Goal: Transaction & Acquisition: Purchase product/service

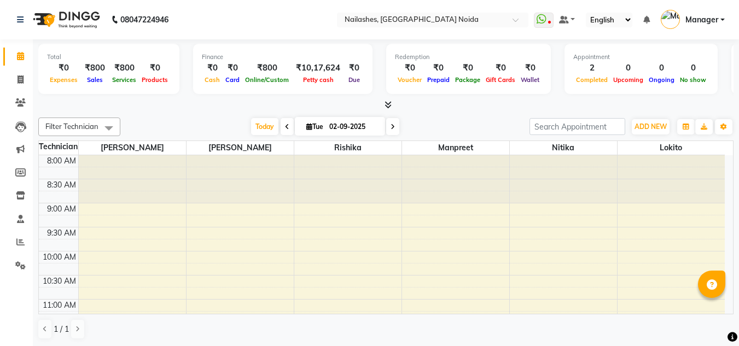
scroll to position [53, 0]
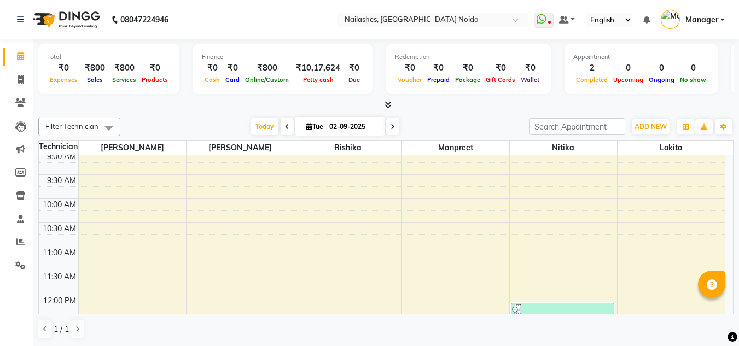
click at [387, 102] on icon at bounding box center [388, 105] width 7 height 8
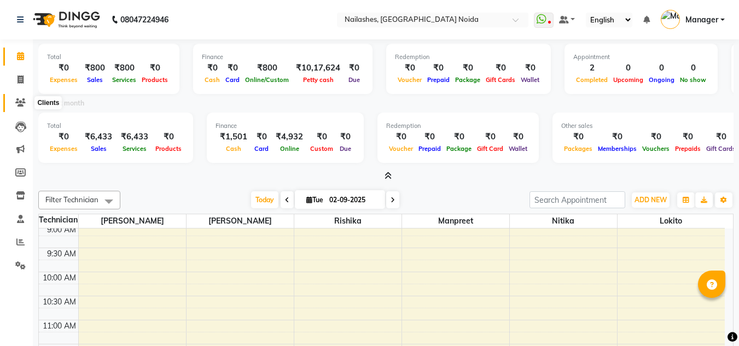
click at [15, 101] on span at bounding box center [20, 103] width 19 height 13
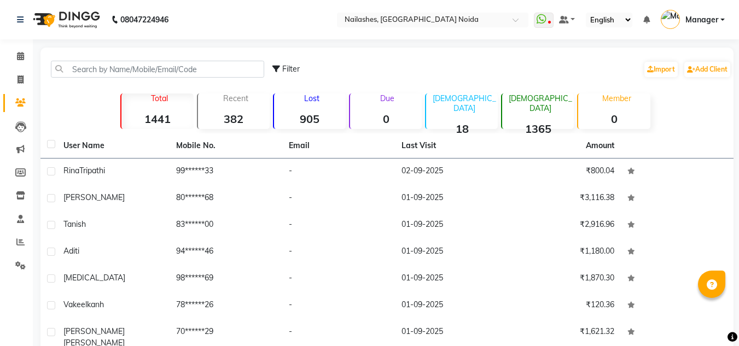
click at [316, 113] on strong "905" at bounding box center [310, 119] width 72 height 14
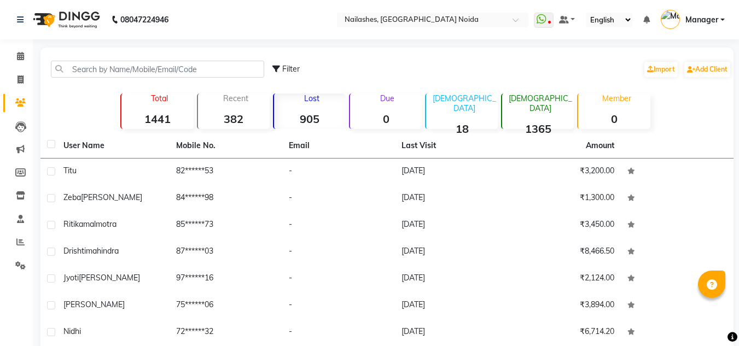
click at [234, 118] on strong "382" at bounding box center [234, 119] width 72 height 14
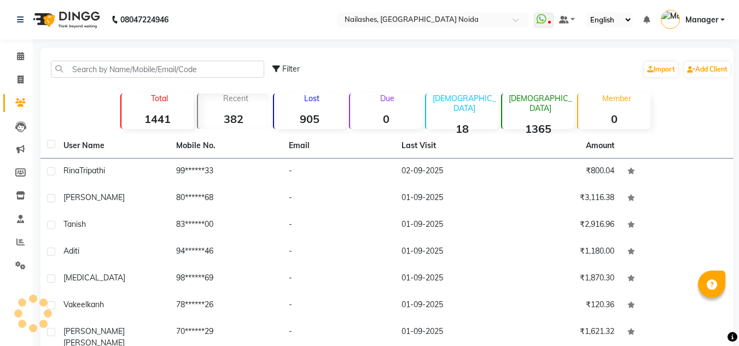
click at [316, 117] on strong "905" at bounding box center [310, 119] width 72 height 14
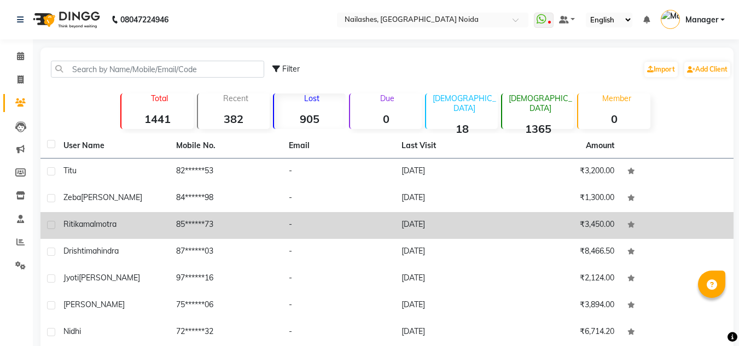
click at [389, 222] on td "-" at bounding box center [338, 225] width 113 height 27
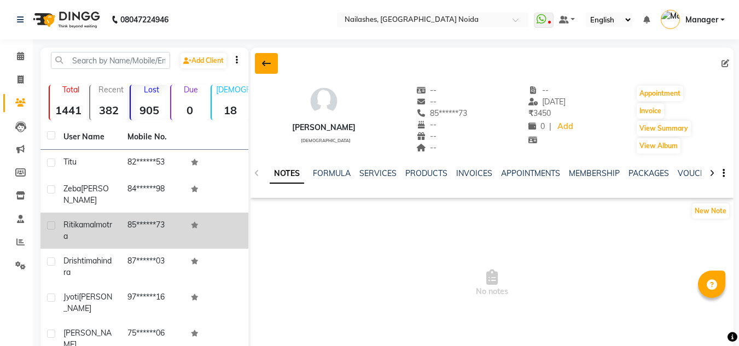
click at [263, 61] on icon at bounding box center [266, 63] width 9 height 9
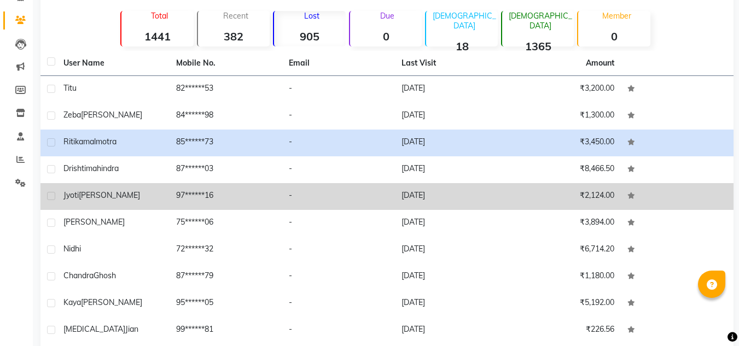
scroll to position [127, 0]
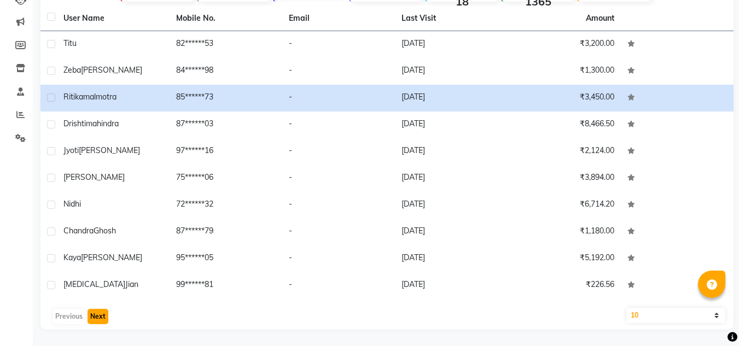
click at [95, 321] on button "Next" at bounding box center [98, 316] width 21 height 15
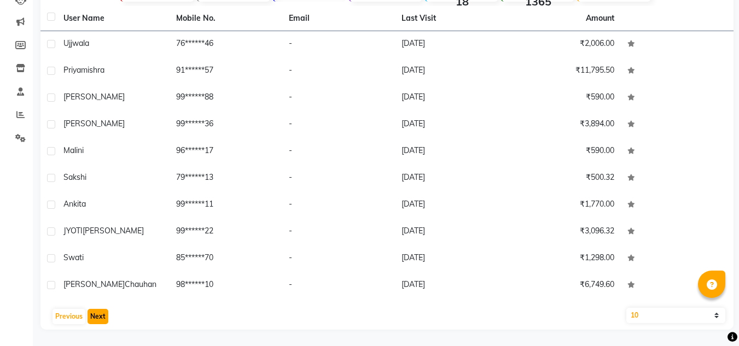
click at [88, 318] on button "Next" at bounding box center [98, 316] width 21 height 15
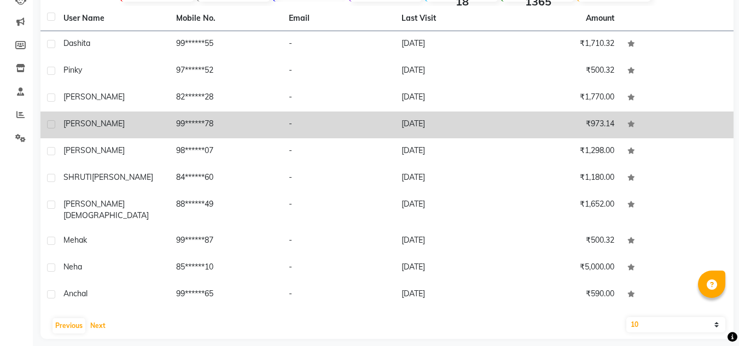
scroll to position [0, 0]
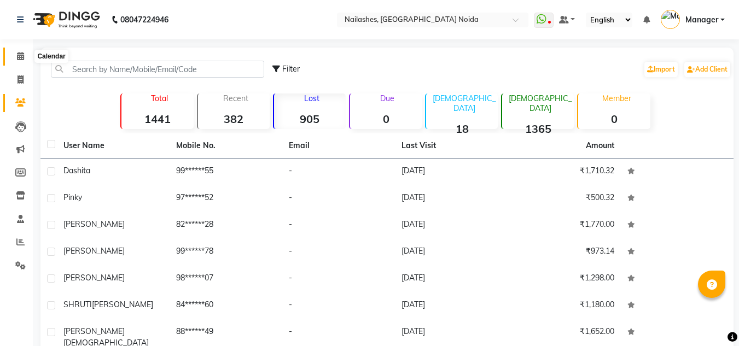
click at [18, 58] on icon at bounding box center [20, 56] width 7 height 8
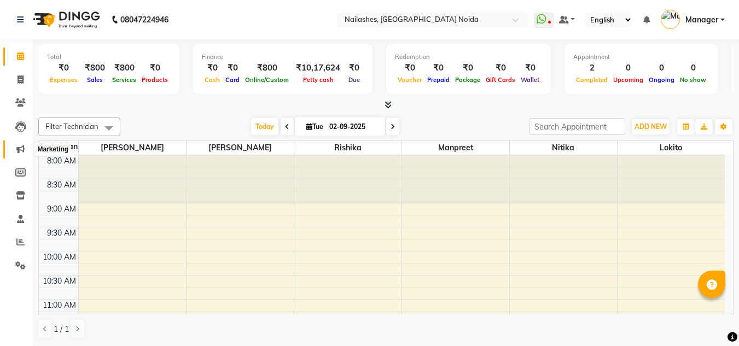
click at [19, 148] on icon at bounding box center [20, 149] width 8 height 8
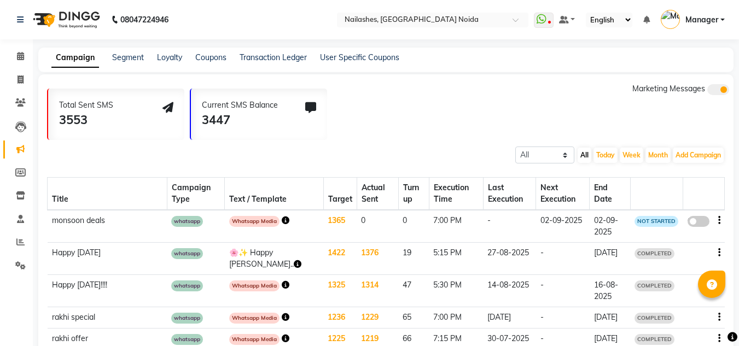
click at [282, 220] on icon "button" at bounding box center [286, 221] width 8 height 8
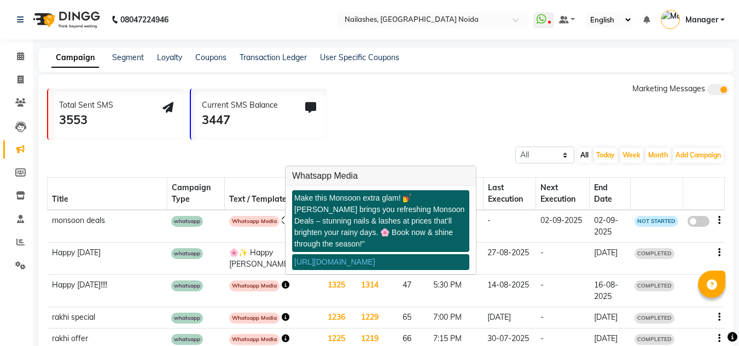
click at [339, 258] on link "https://img.dingg.app/nailashes_sector_2/images/monsoon_deals_spectrum.jpg" at bounding box center [334, 262] width 81 height 9
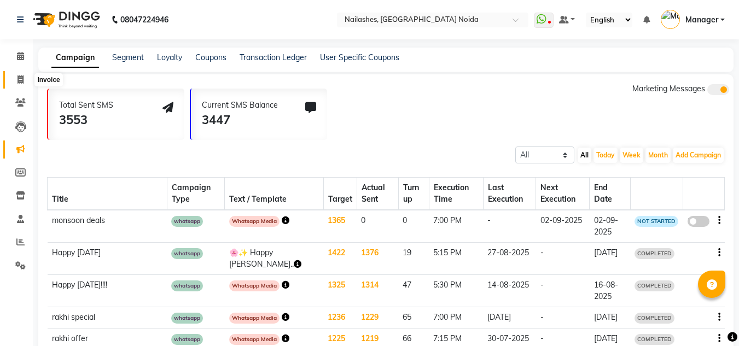
click at [18, 81] on icon at bounding box center [21, 79] width 6 height 8
select select "service"
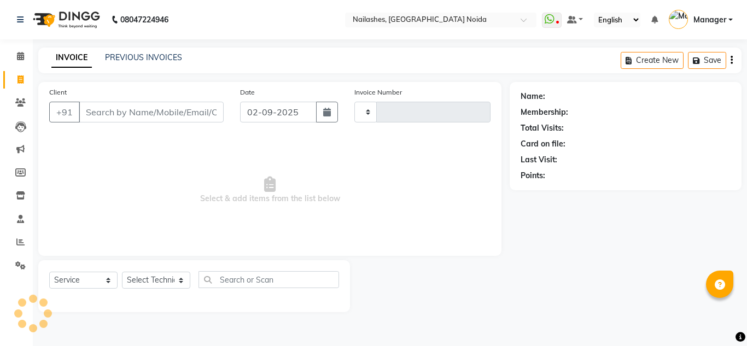
type input "0892"
select select "6068"
click at [19, 242] on icon at bounding box center [20, 242] width 8 height 8
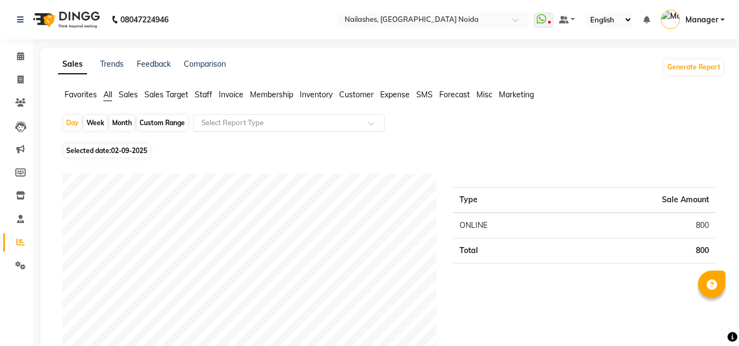
click at [313, 126] on input "text" at bounding box center [278, 123] width 158 height 11
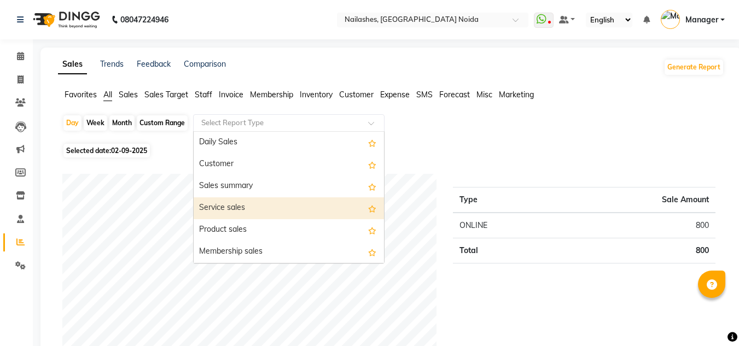
click at [270, 205] on div "Service sales" at bounding box center [289, 208] width 190 height 22
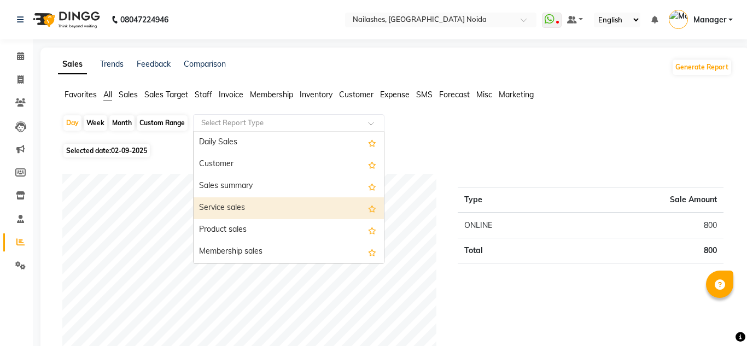
select select "csv"
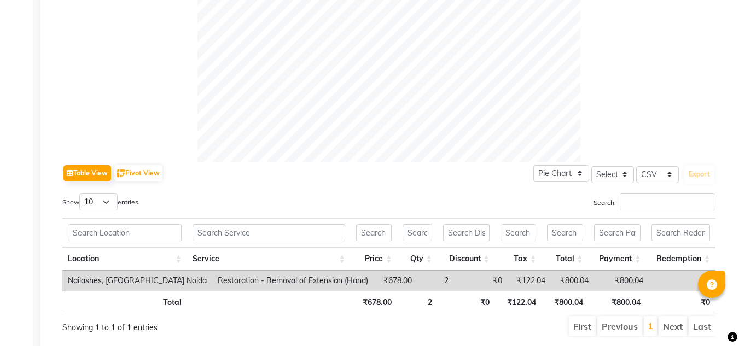
scroll to position [426, 0]
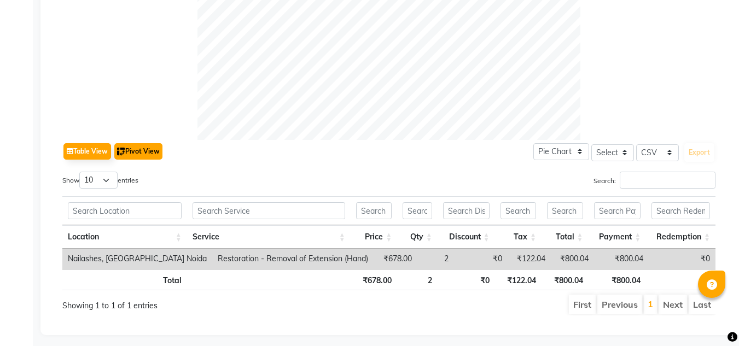
click at [148, 147] on button "Pivot View" at bounding box center [138, 151] width 48 height 16
select select "csv"
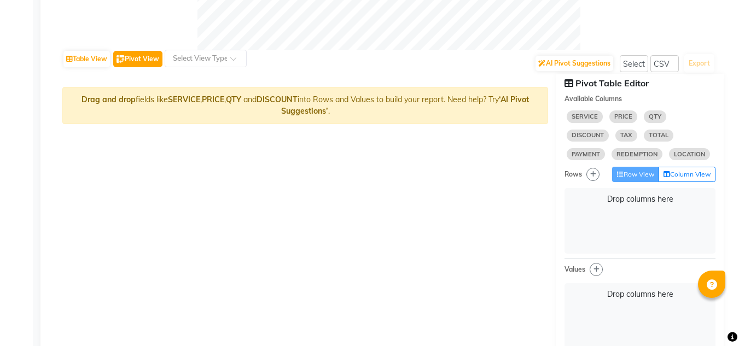
scroll to position [515, 0]
select select "10"
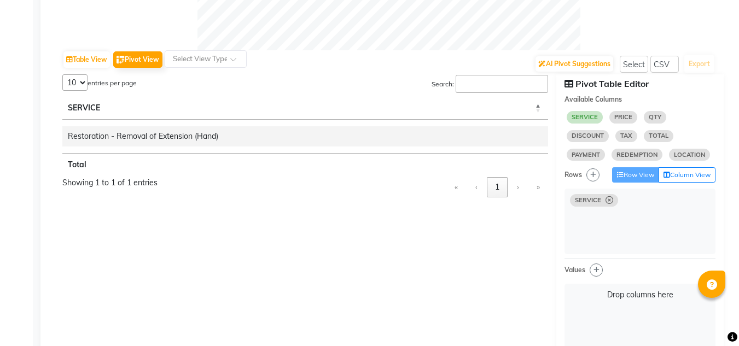
select select "10"
select select "sum"
click at [508, 79] on input "Search:" at bounding box center [502, 84] width 92 height 18
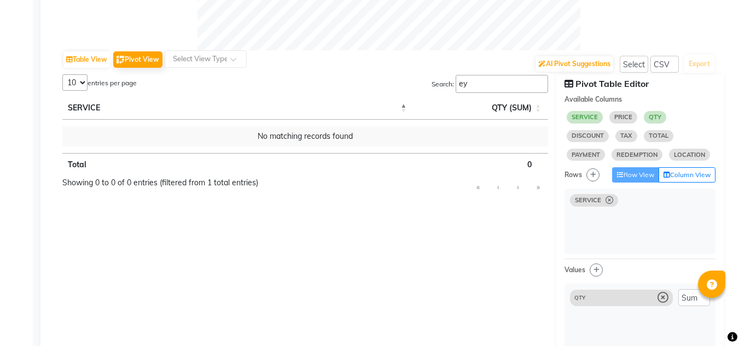
type input "eye"
click at [538, 84] on input "eye" at bounding box center [502, 84] width 92 height 18
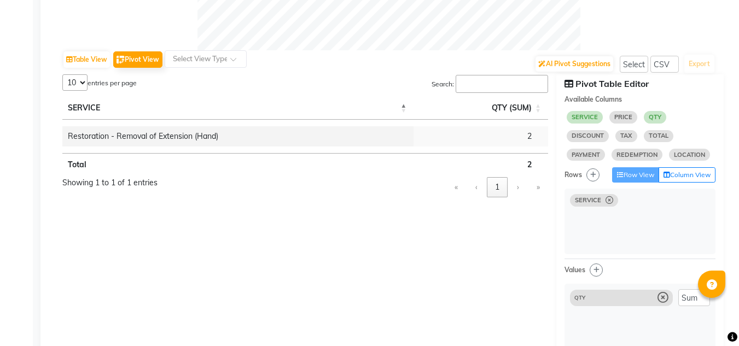
click at [609, 201] on icon at bounding box center [610, 200] width 8 height 1
select select "10"
select select "sum"
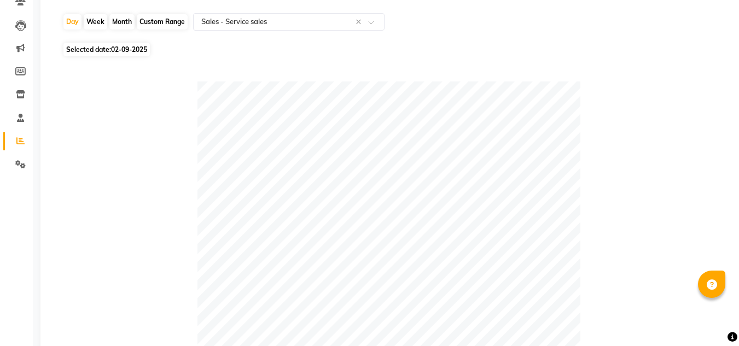
scroll to position [0, 0]
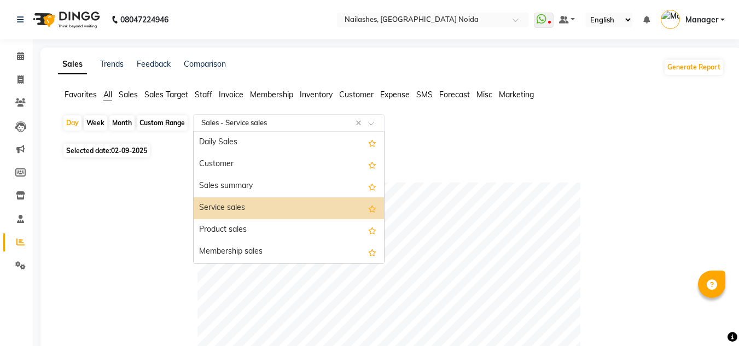
click at [255, 118] on input "text" at bounding box center [278, 123] width 158 height 11
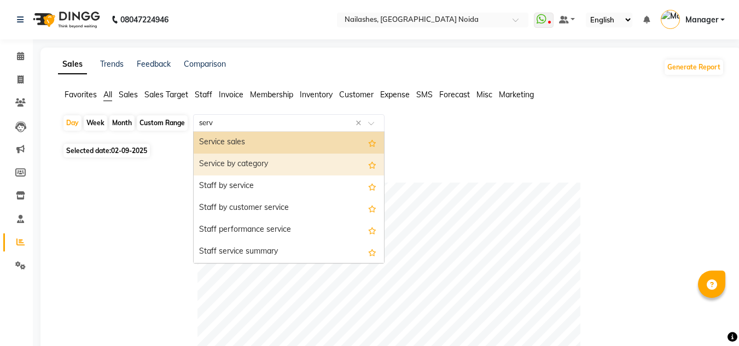
click at [270, 165] on div "Service by category" at bounding box center [289, 165] width 190 height 22
type input "serv"
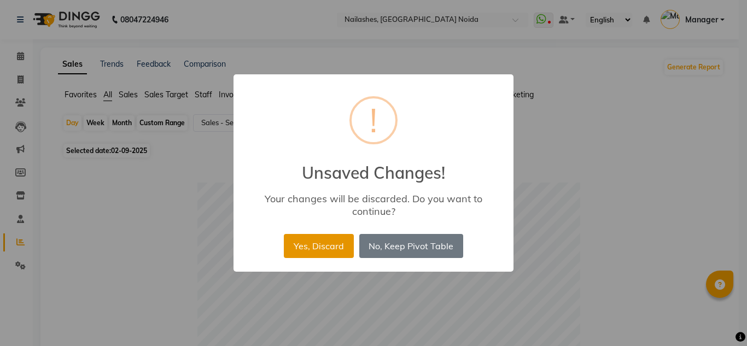
click at [337, 244] on button "Yes, Discard" at bounding box center [318, 246] width 69 height 24
select select "csv"
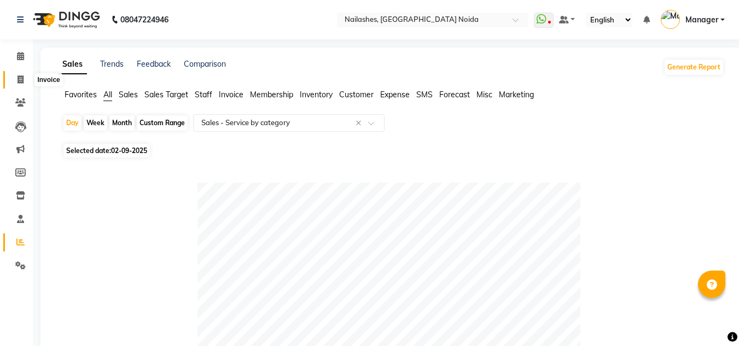
click at [23, 80] on icon at bounding box center [21, 79] width 6 height 8
select select "service"
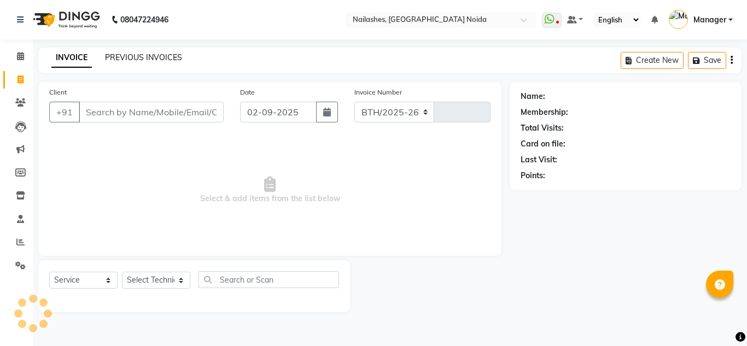
select select "6068"
type input "0892"
click at [126, 54] on link "PREVIOUS INVOICES" at bounding box center [143, 58] width 77 height 10
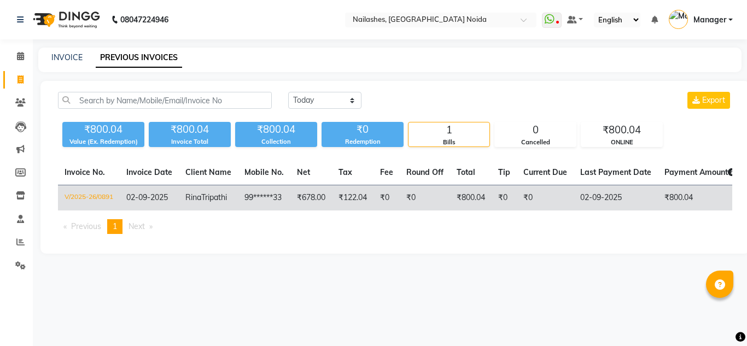
select select "service"
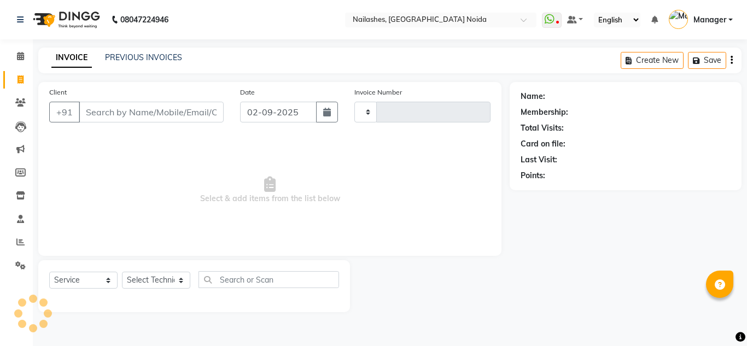
type input "0892"
select select "6068"
click at [705, 191] on div "Name: Membership: Total Visits: Card on file: Last Visit: Points:" at bounding box center [630, 197] width 240 height 230
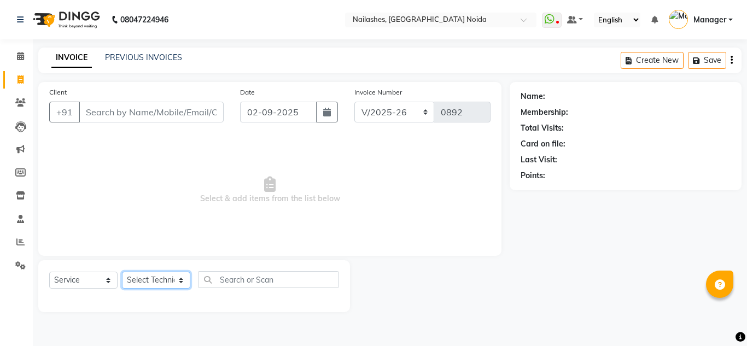
click at [148, 277] on select "Select Technician Aman Gill keshav Lokito Manager Manpreet Nitika rishika" at bounding box center [156, 280] width 68 height 17
select select "44095"
click at [122, 272] on select "Select Technician Aman Gill keshav Lokito Manager Manpreet Nitika rishika" at bounding box center [156, 280] width 68 height 17
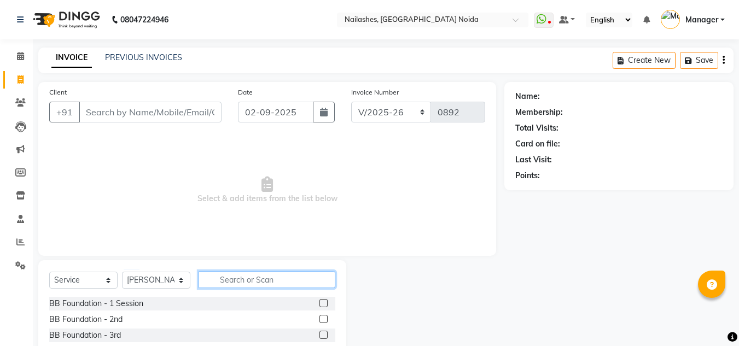
click at [248, 275] on input "text" at bounding box center [267, 279] width 137 height 17
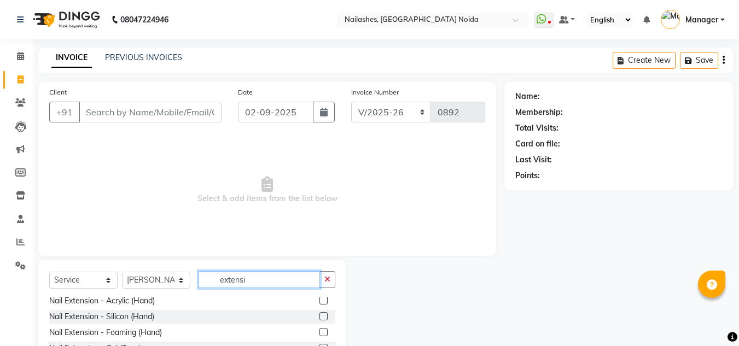
scroll to position [50, 0]
type input "extensi"
click at [319, 301] on label at bounding box center [323, 301] width 8 height 8
click at [319, 301] on input "checkbox" at bounding box center [322, 301] width 7 height 7
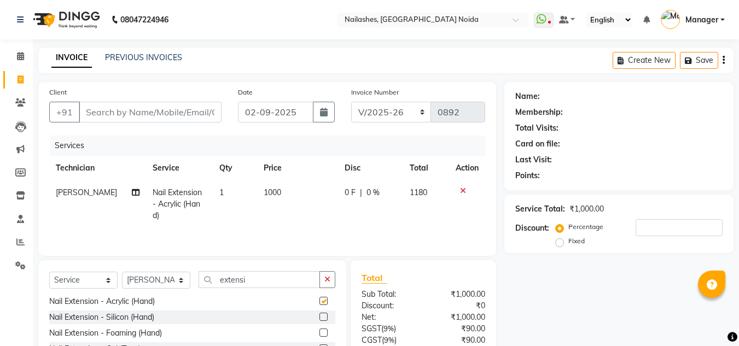
checkbox input "false"
click at [271, 195] on span "1000" at bounding box center [273, 193] width 18 height 10
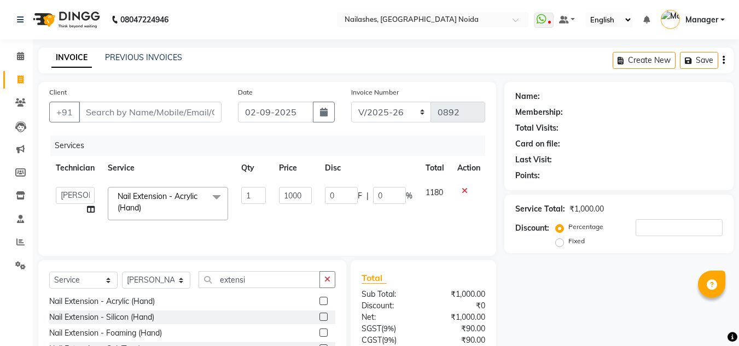
click at [318, 197] on td "0 F | 0 %" at bounding box center [368, 204] width 101 height 46
click at [298, 190] on input "1000" at bounding box center [295, 195] width 33 height 17
click at [305, 192] on input "1000" at bounding box center [295, 195] width 33 height 17
type input "1"
type input "1700"
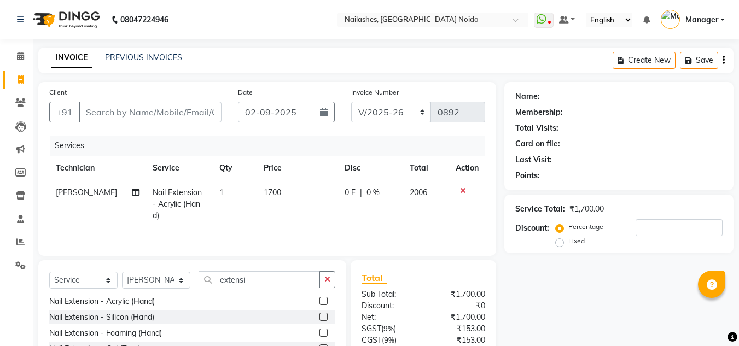
click at [325, 219] on tr "Aman Gill Nail Extension - Acrylic (Hand) 1 1700 0 F | 0 % 2006" at bounding box center [267, 205] width 436 height 48
click at [289, 200] on td "1700" at bounding box center [297, 205] width 81 height 48
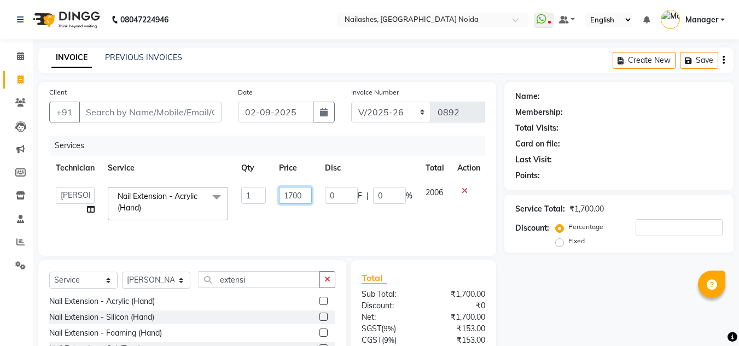
click at [310, 197] on input "1700" at bounding box center [295, 195] width 33 height 17
type input "1695"
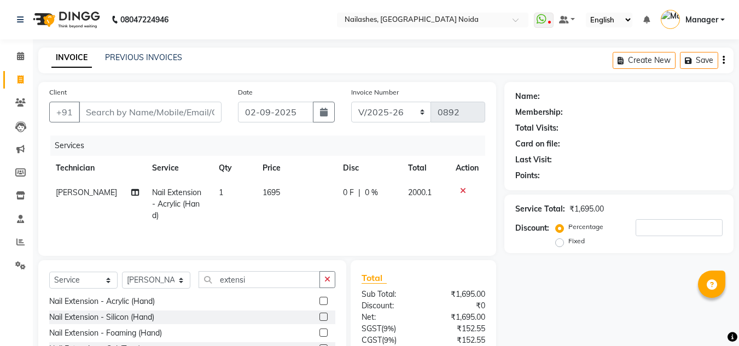
click at [330, 218] on tr "Aman Gill Nail Extension - Acrylic (Hand) 1 1695 0 F | 0 % 2000.1" at bounding box center [267, 205] width 436 height 48
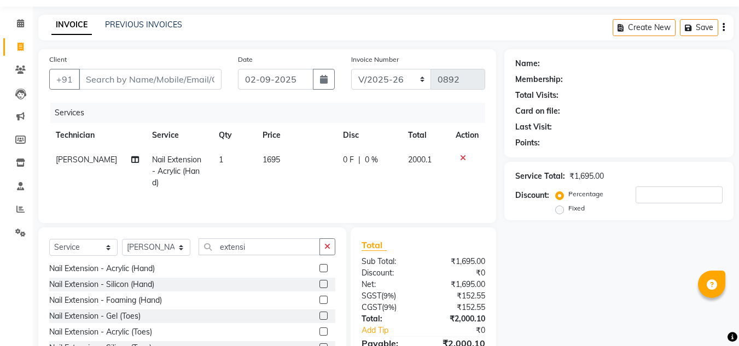
scroll to position [33, 0]
click at [154, 245] on select "Select Technician Aman Gill keshav Lokito Manager Manpreet Nitika rishika" at bounding box center [156, 246] width 68 height 17
select select "46557"
click at [122, 238] on select "Select Technician Aman Gill keshav Lokito Manager Manpreet Nitika rishika" at bounding box center [156, 246] width 68 height 17
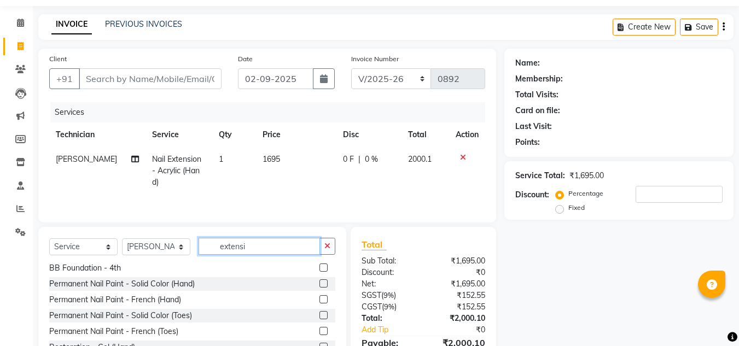
click at [263, 252] on input "extensi" at bounding box center [259, 246] width 121 height 17
type input "e"
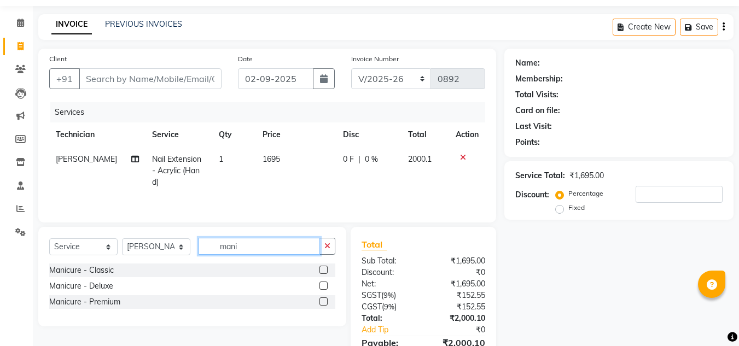
type input "mani"
click at [321, 288] on label at bounding box center [323, 286] width 8 height 8
click at [321, 288] on input "checkbox" at bounding box center [322, 286] width 7 height 7
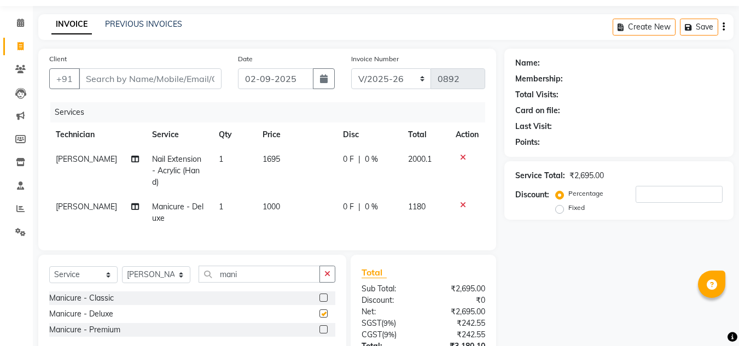
checkbox input "false"
click at [268, 203] on span "1000" at bounding box center [272, 207] width 18 height 10
select select "46557"
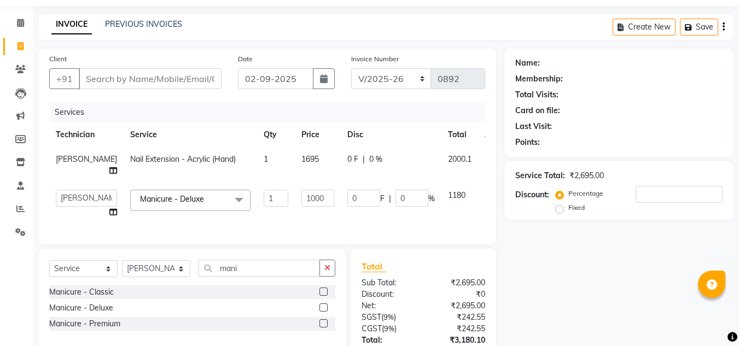
click at [268, 203] on td "1" at bounding box center [276, 204] width 38 height 42
click at [301, 200] on input "1000" at bounding box center [317, 198] width 33 height 17
type input "848"
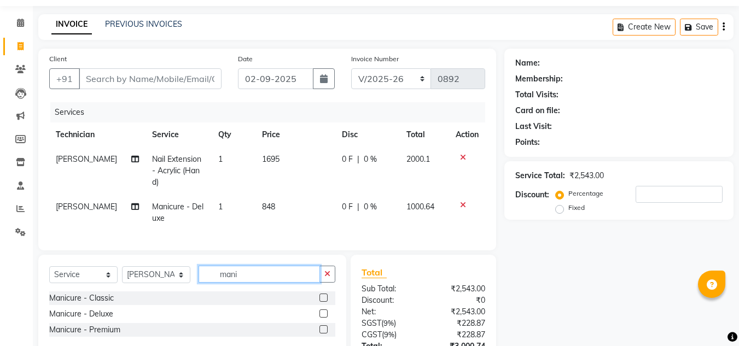
click at [254, 270] on div "Select Service Product Membership Package Voucher Prepaid Gift Card Select Tech…" at bounding box center [192, 305] width 308 height 100
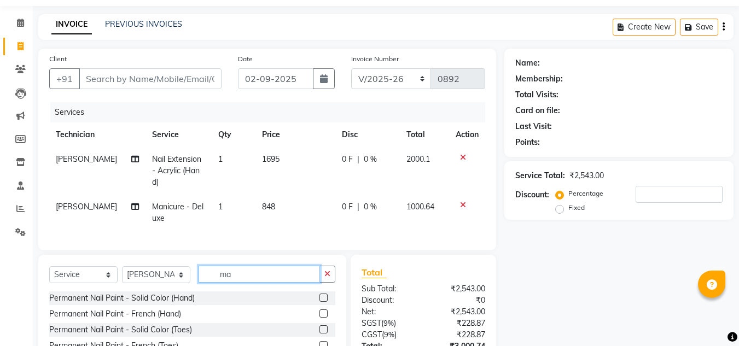
type input "m"
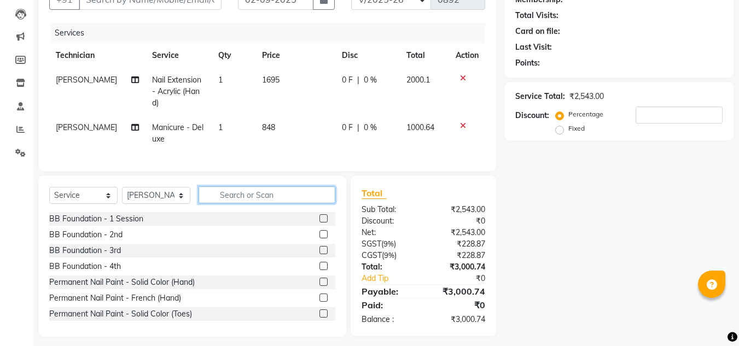
scroll to position [128, 0]
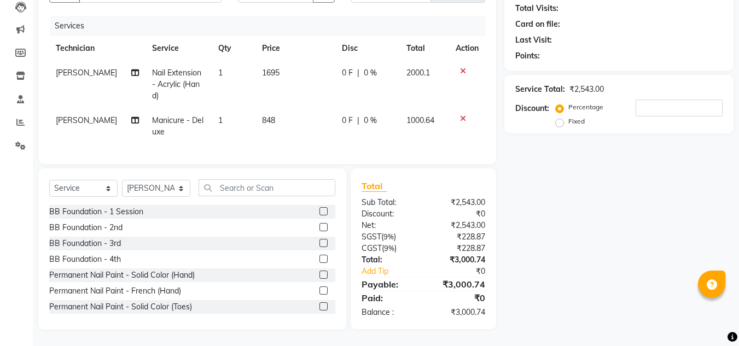
click at [319, 306] on label at bounding box center [323, 306] width 8 height 8
click at [319, 306] on input "checkbox" at bounding box center [322, 307] width 7 height 7
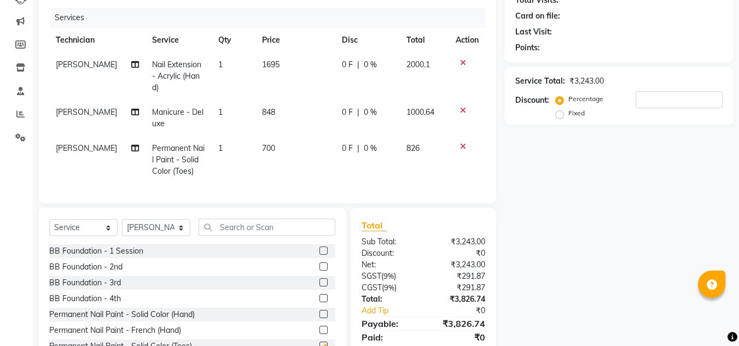
checkbox input "false"
click at [262, 148] on span "700" at bounding box center [268, 148] width 13 height 10
select select "46557"
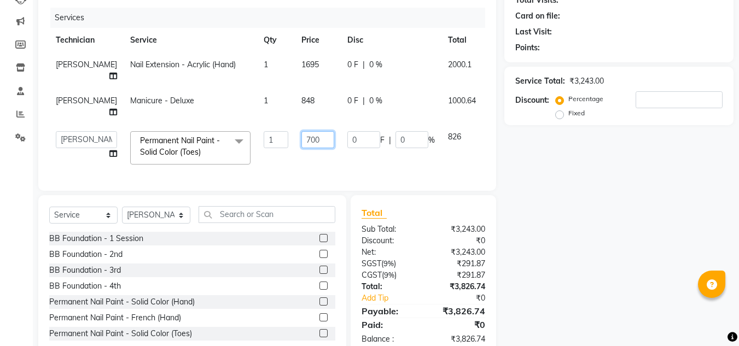
click at [301, 131] on input "700" at bounding box center [317, 139] width 33 height 17
type input "7"
type input "500"
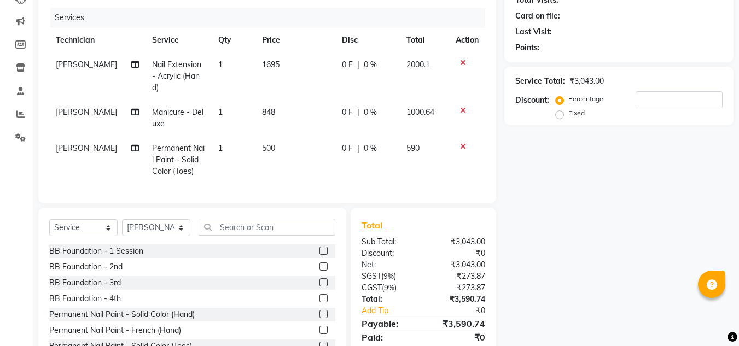
click at [352, 166] on td "0 F | 0 %" at bounding box center [367, 160] width 65 height 48
select select "46557"
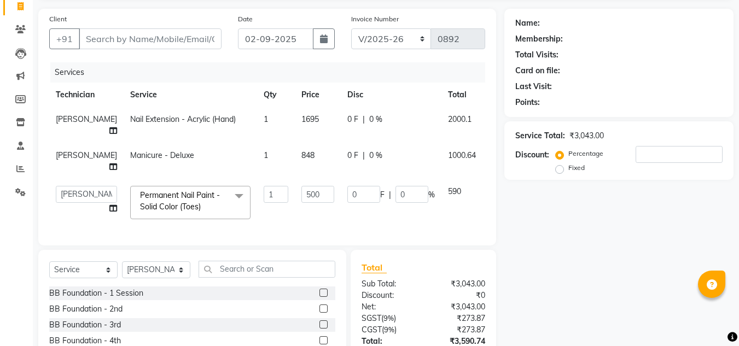
scroll to position [152, 0]
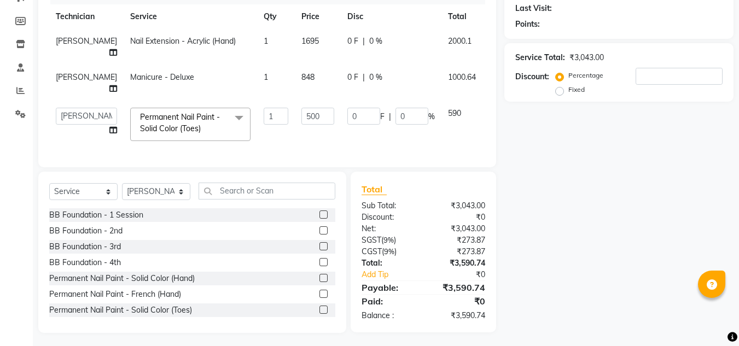
click at [453, 176] on div "Total Sub Total: ₹3,043.00 Discount: ₹0 Net: ₹3,043.00 SGST ( 9% ) ₹273.87 CGST…" at bounding box center [423, 252] width 145 height 161
click at [516, 170] on div "Name: Membership: Total Visits: Card on file: Last Visit: Points: Service Total…" at bounding box center [622, 132] width 237 height 403
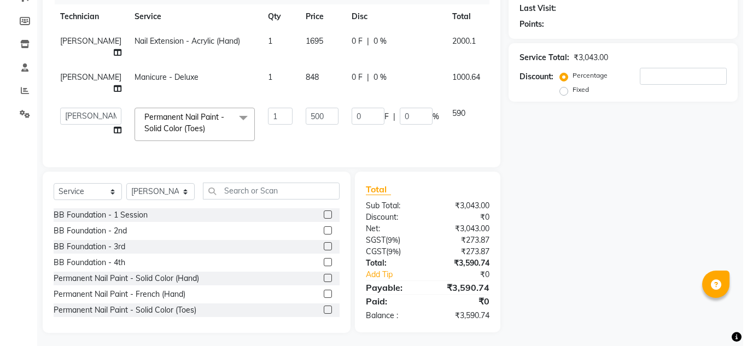
scroll to position [0, 0]
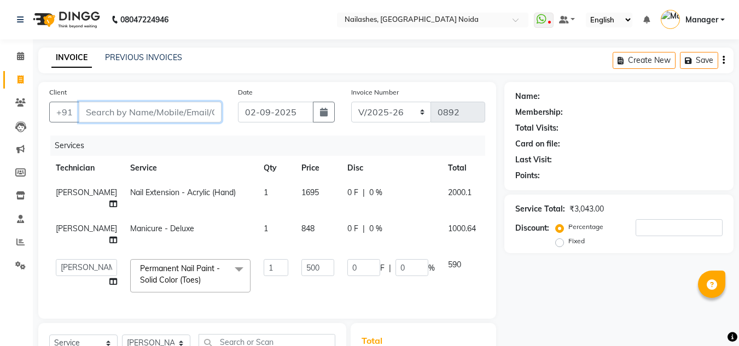
click at [208, 116] on input "Client" at bounding box center [150, 112] width 143 height 21
click at [108, 101] on div "Client +91" at bounding box center [135, 108] width 189 height 45
click at [111, 110] on input "Client" at bounding box center [150, 112] width 143 height 21
type input "7"
type input "0"
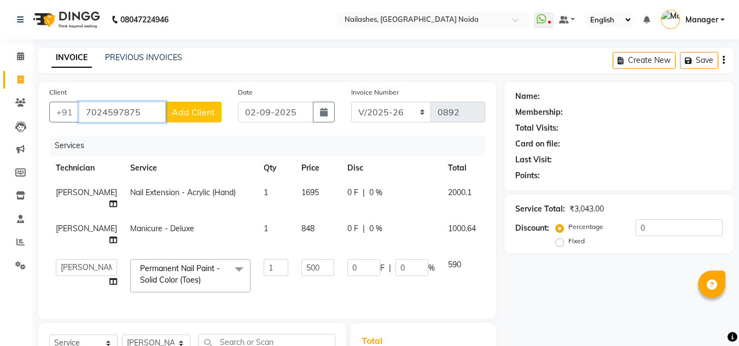
type input "7024597875"
click at [201, 115] on span "Add Client" at bounding box center [193, 112] width 43 height 11
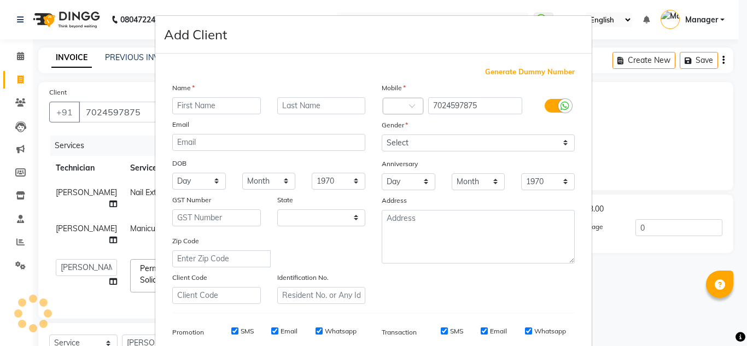
select select "21"
type input "Sneha"
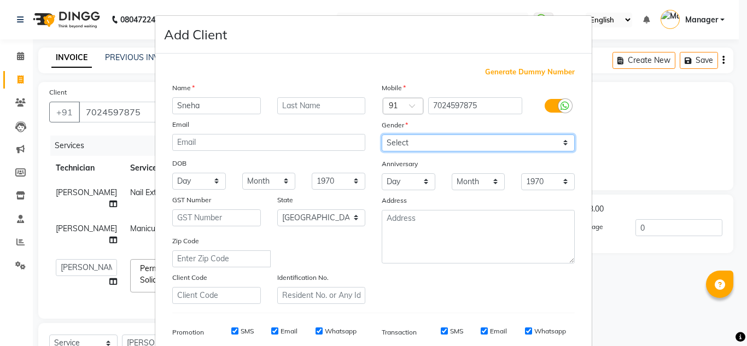
click at [397, 137] on select "Select Male Female Other Prefer Not To Say" at bounding box center [478, 143] width 193 height 17
select select "female"
click at [382, 135] on select "Select Male Female Other Prefer Not To Say" at bounding box center [478, 143] width 193 height 17
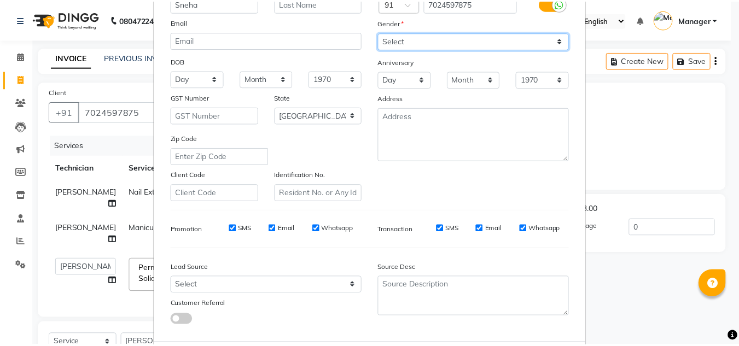
scroll to position [159, 0]
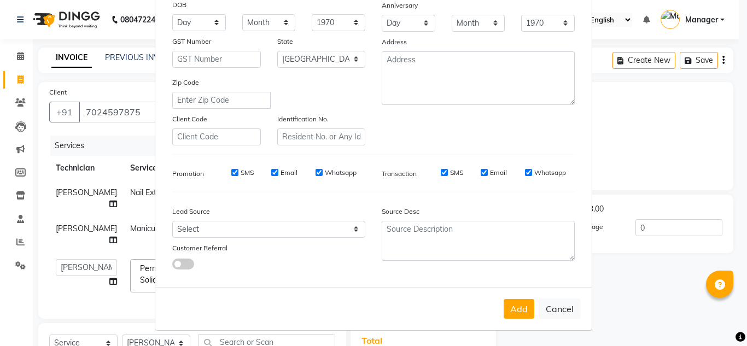
click at [517, 319] on div "Add Cancel" at bounding box center [373, 308] width 436 height 43
click at [514, 312] on button "Add" at bounding box center [519, 309] width 31 height 20
type input "70******75"
select select
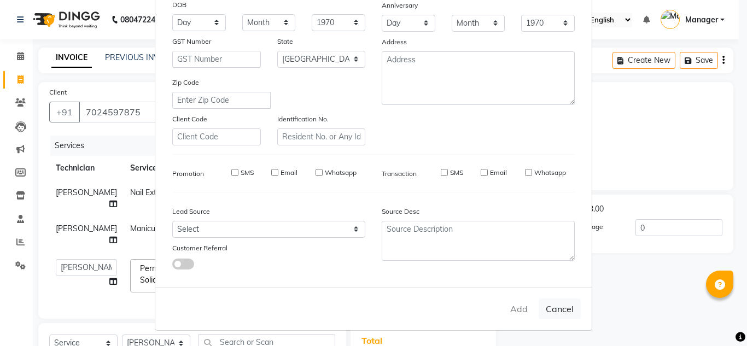
select select
select select "null"
select select
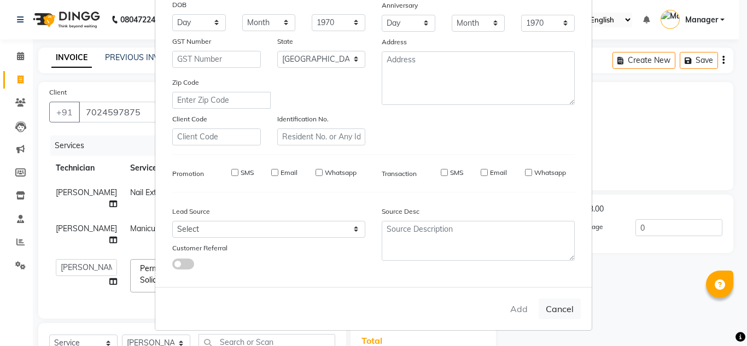
select select
checkbox input "false"
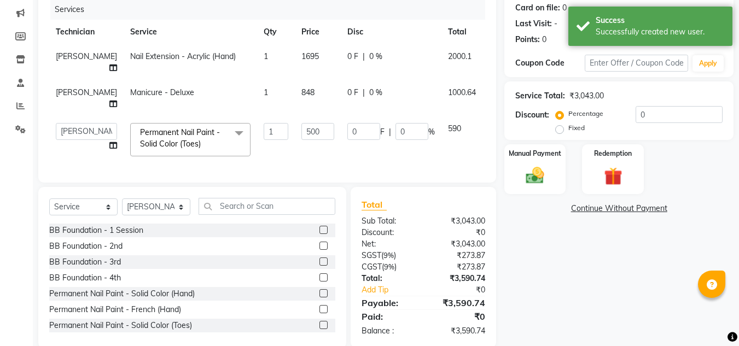
scroll to position [145, 0]
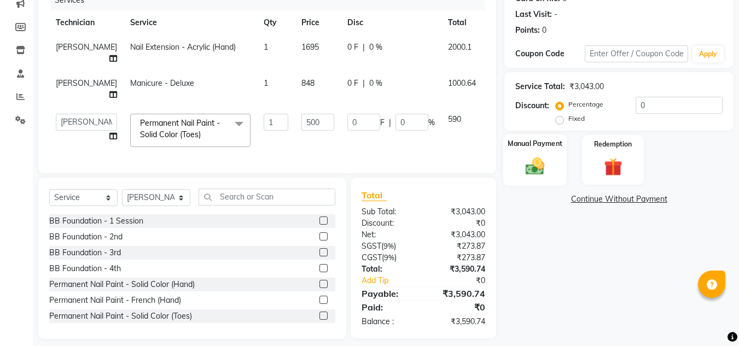
click at [531, 159] on img at bounding box center [535, 166] width 31 height 22
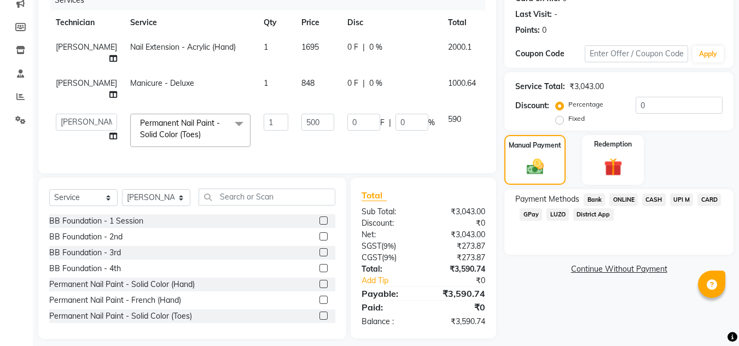
click at [619, 196] on span "ONLINE" at bounding box center [623, 200] width 28 height 13
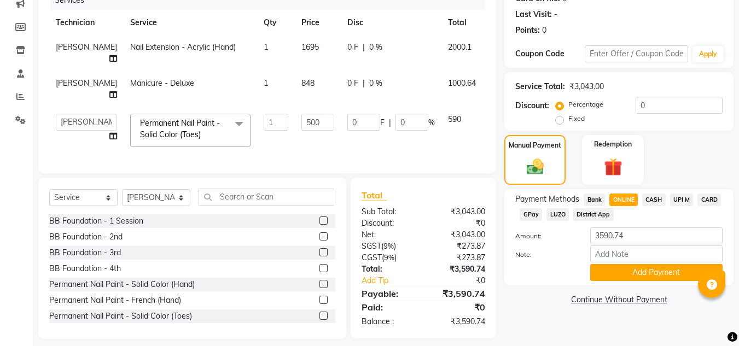
scroll to position [152, 0]
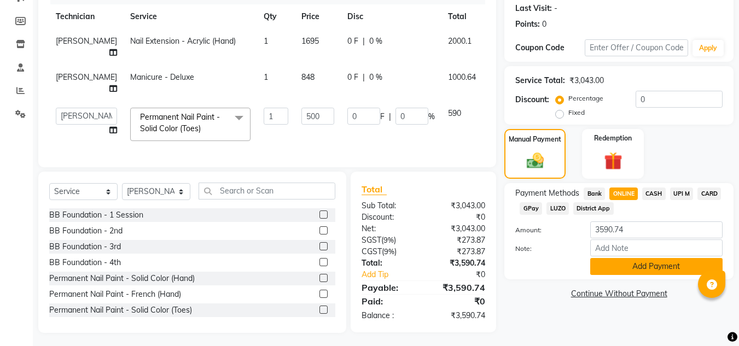
click at [631, 265] on button "Add Payment" at bounding box center [656, 266] width 132 height 17
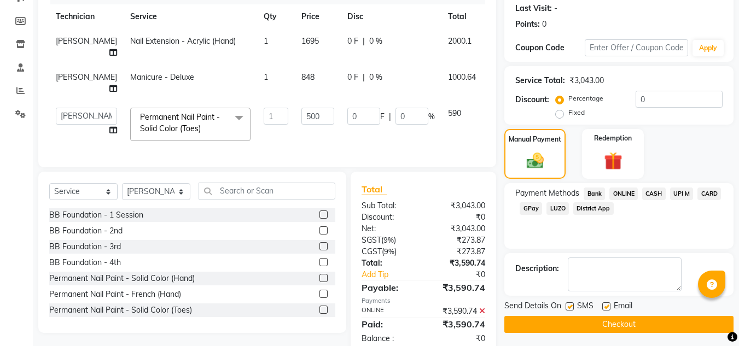
scroll to position [174, 0]
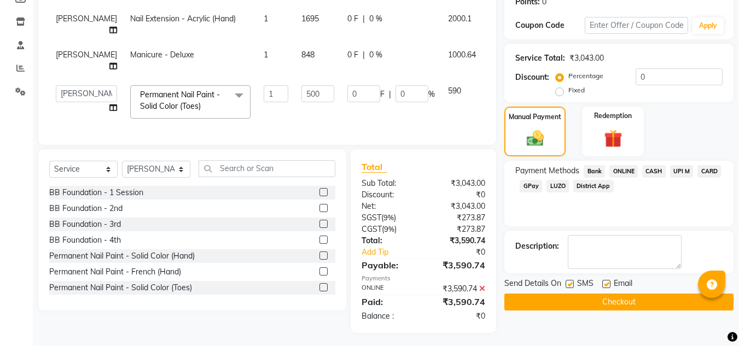
click at [613, 303] on button "Checkout" at bounding box center [618, 302] width 229 height 17
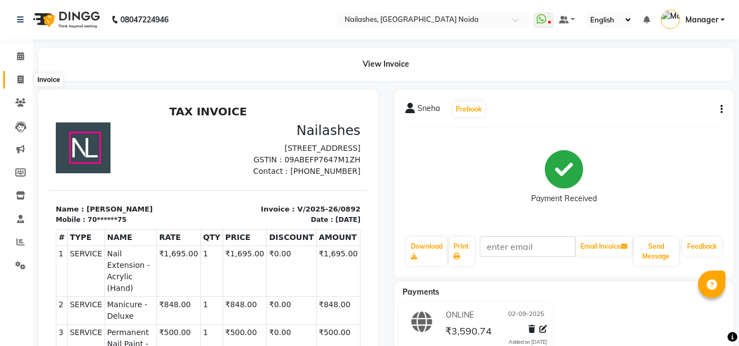
click at [24, 78] on icon at bounding box center [21, 79] width 6 height 8
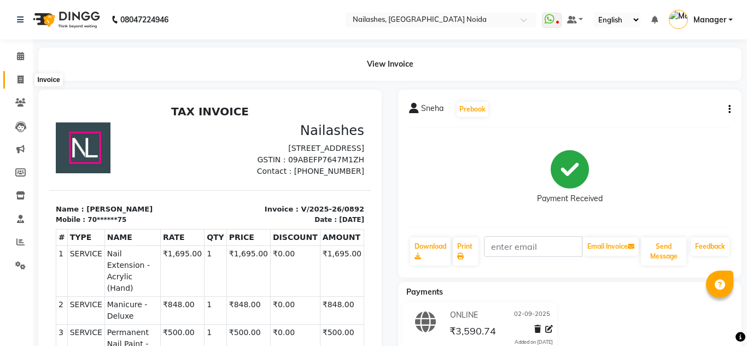
select select "service"
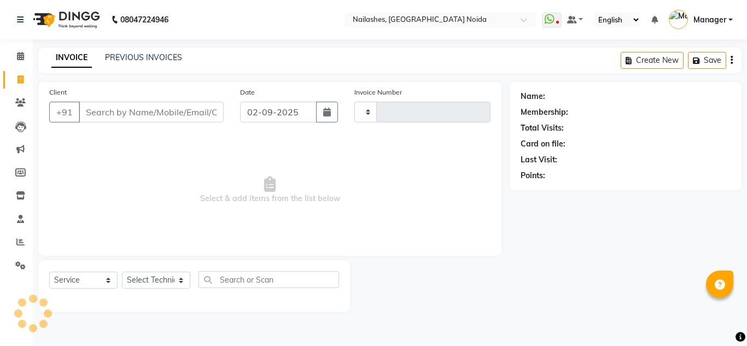
type input "0893"
select select "6068"
click at [124, 57] on link "PREVIOUS INVOICES" at bounding box center [143, 58] width 77 height 10
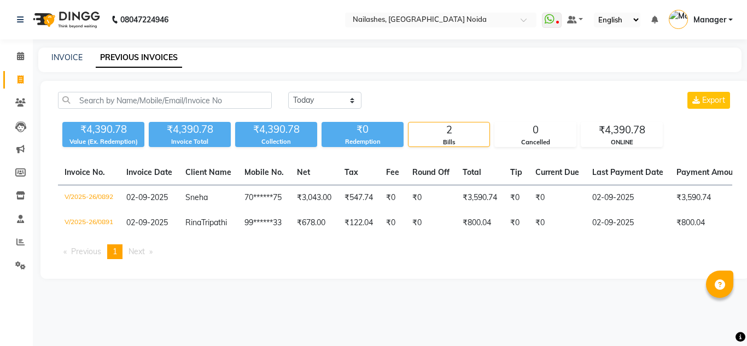
click at [545, 11] on ul "WhatsApp Status ✕ Status: Disconnected Most Recent Message: 25-08-2025 09:03 PM…" at bounding box center [640, 20] width 196 height 18
click at [553, 21] on icon at bounding box center [550, 19] width 10 height 11
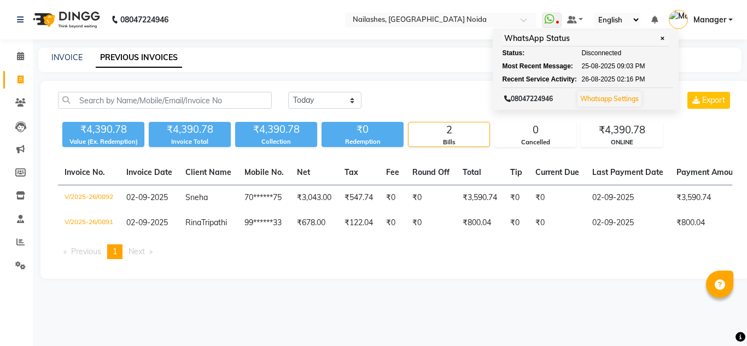
click at [462, 65] on div "INVOICE PREVIOUS INVOICES" at bounding box center [389, 60] width 703 height 25
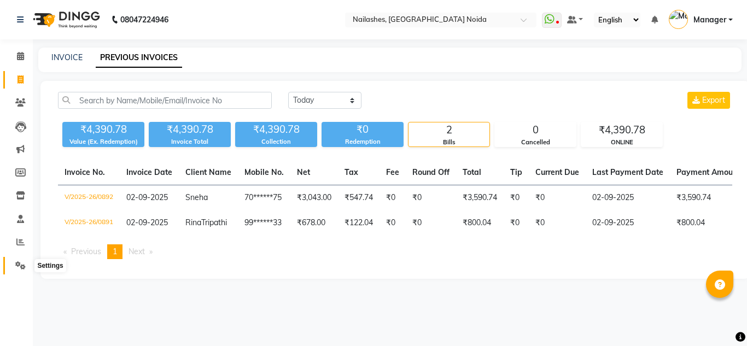
click at [20, 266] on icon at bounding box center [20, 265] width 10 height 8
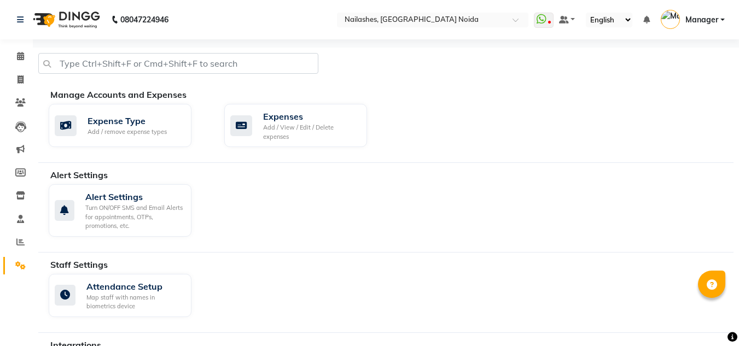
scroll to position [156, 0]
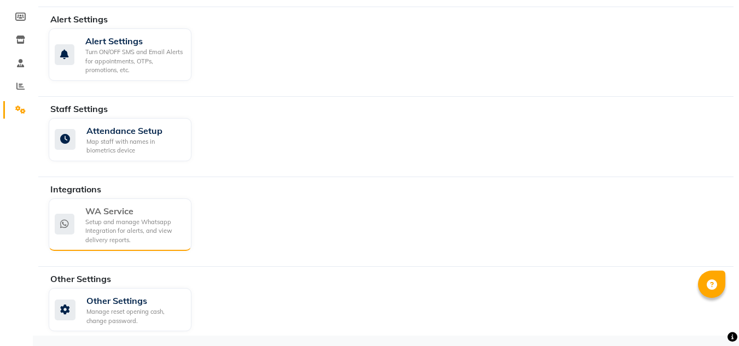
click at [142, 239] on div "Setup and manage Whatsapp Integration for alerts, and view delivery reports." at bounding box center [133, 231] width 97 height 27
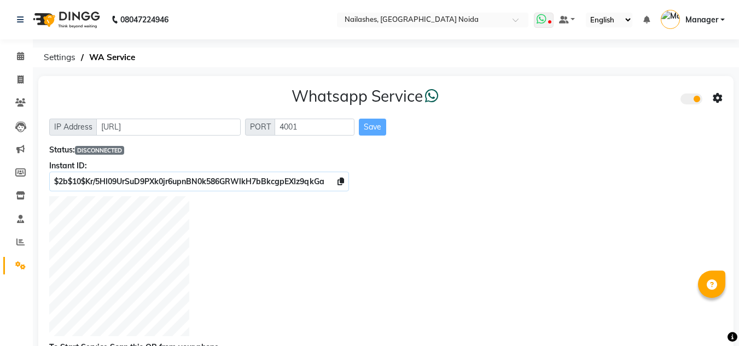
click at [550, 20] on icon at bounding box center [549, 22] width 3 height 5
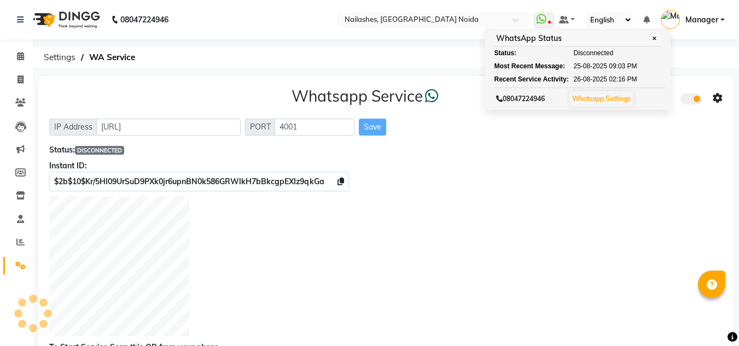
click at [486, 190] on div "Whatsapp Service IP Address http://localhost PORT 4001 Save Status: DISCONNECTE…" at bounding box center [385, 220] width 695 height 288
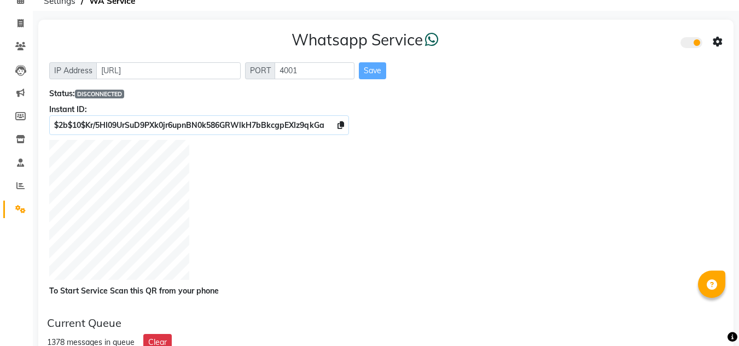
scroll to position [57, 0]
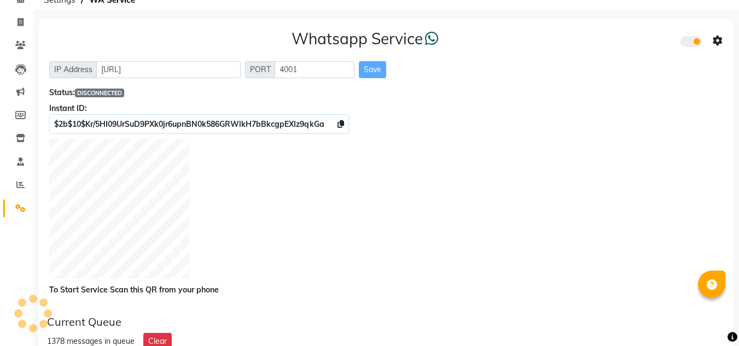
click at [115, 87] on div "Status: DISCONNECTED" at bounding box center [385, 92] width 673 height 11
click at [135, 95] on div "Status: DISCONNECTED" at bounding box center [385, 92] width 673 height 11
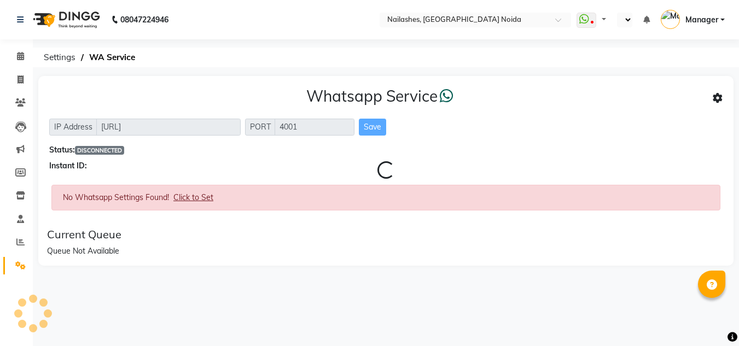
select select "en"
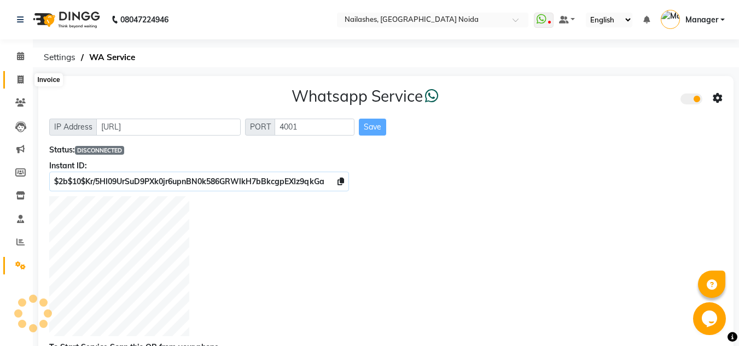
click at [22, 78] on icon at bounding box center [21, 79] width 6 height 8
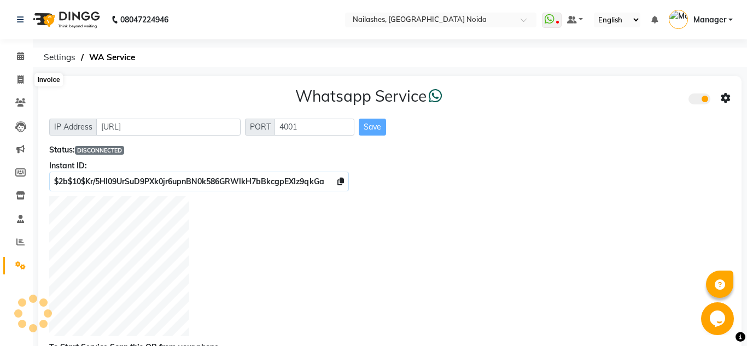
select select "service"
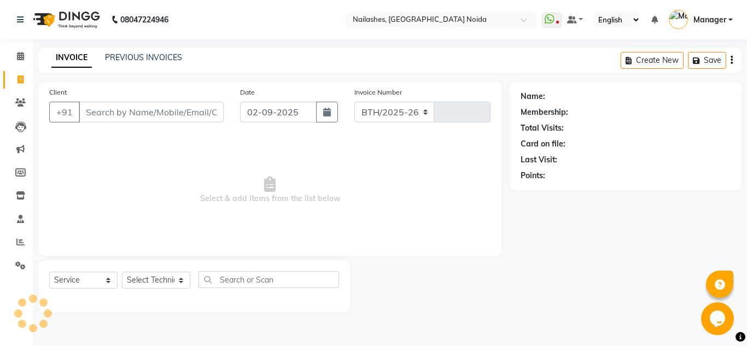
select select "6068"
type input "0893"
click at [112, 51] on div "INVOICE PREVIOUS INVOICES Create New Save" at bounding box center [389, 61] width 703 height 26
click at [115, 53] on link "PREVIOUS INVOICES" at bounding box center [143, 58] width 77 height 10
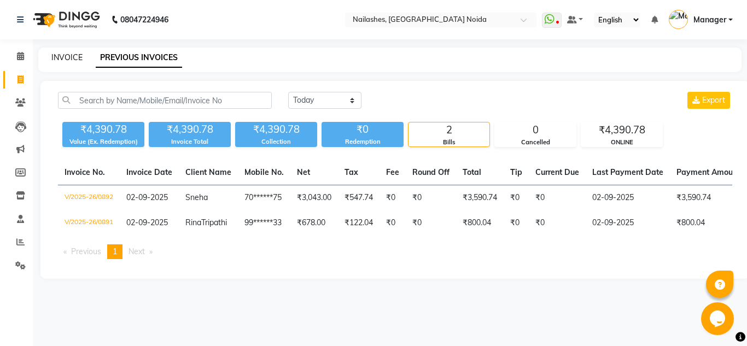
click at [74, 55] on link "INVOICE" at bounding box center [66, 58] width 31 height 10
select select "service"
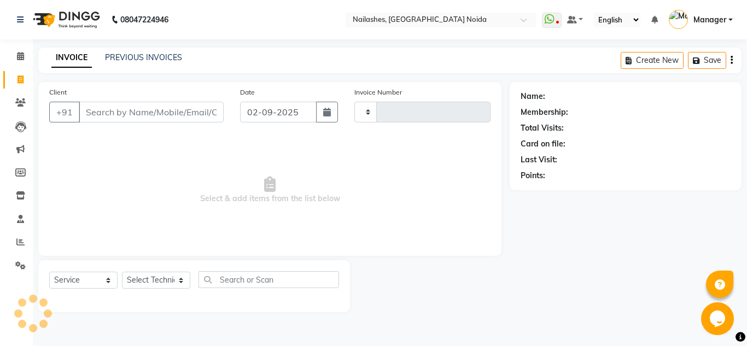
type input "0893"
select select "6068"
click at [339, 188] on span "Select & add items from the list below" at bounding box center [269, 190] width 441 height 109
click at [416, 190] on span "Select & add items from the list below" at bounding box center [269, 190] width 441 height 109
click at [153, 56] on link "PREVIOUS INVOICES" at bounding box center [143, 58] width 77 height 10
